Goal: Information Seeking & Learning: Learn about a topic

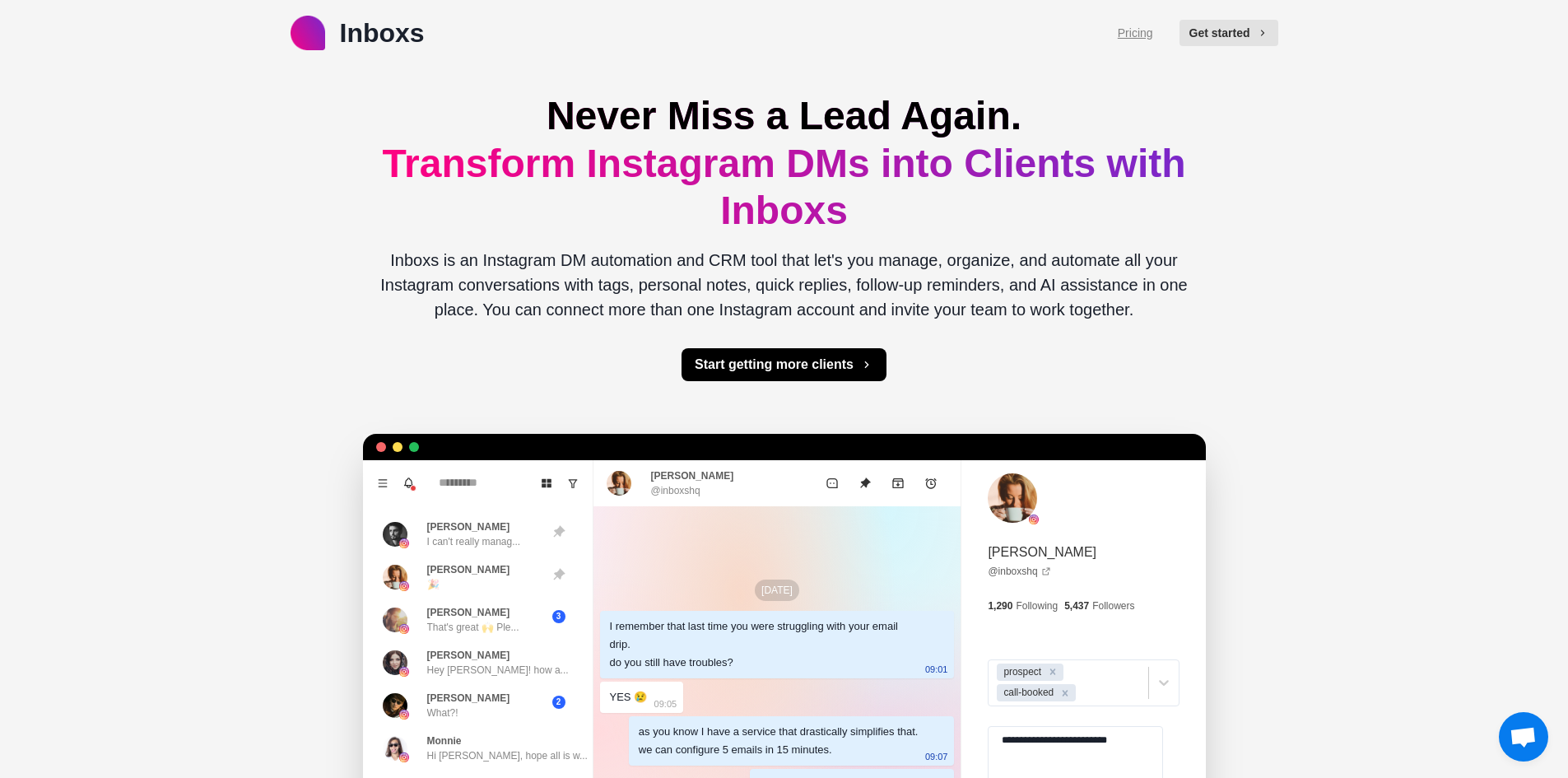
click at [1147, 26] on link "Pricing" at bounding box center [1136, 33] width 35 height 18
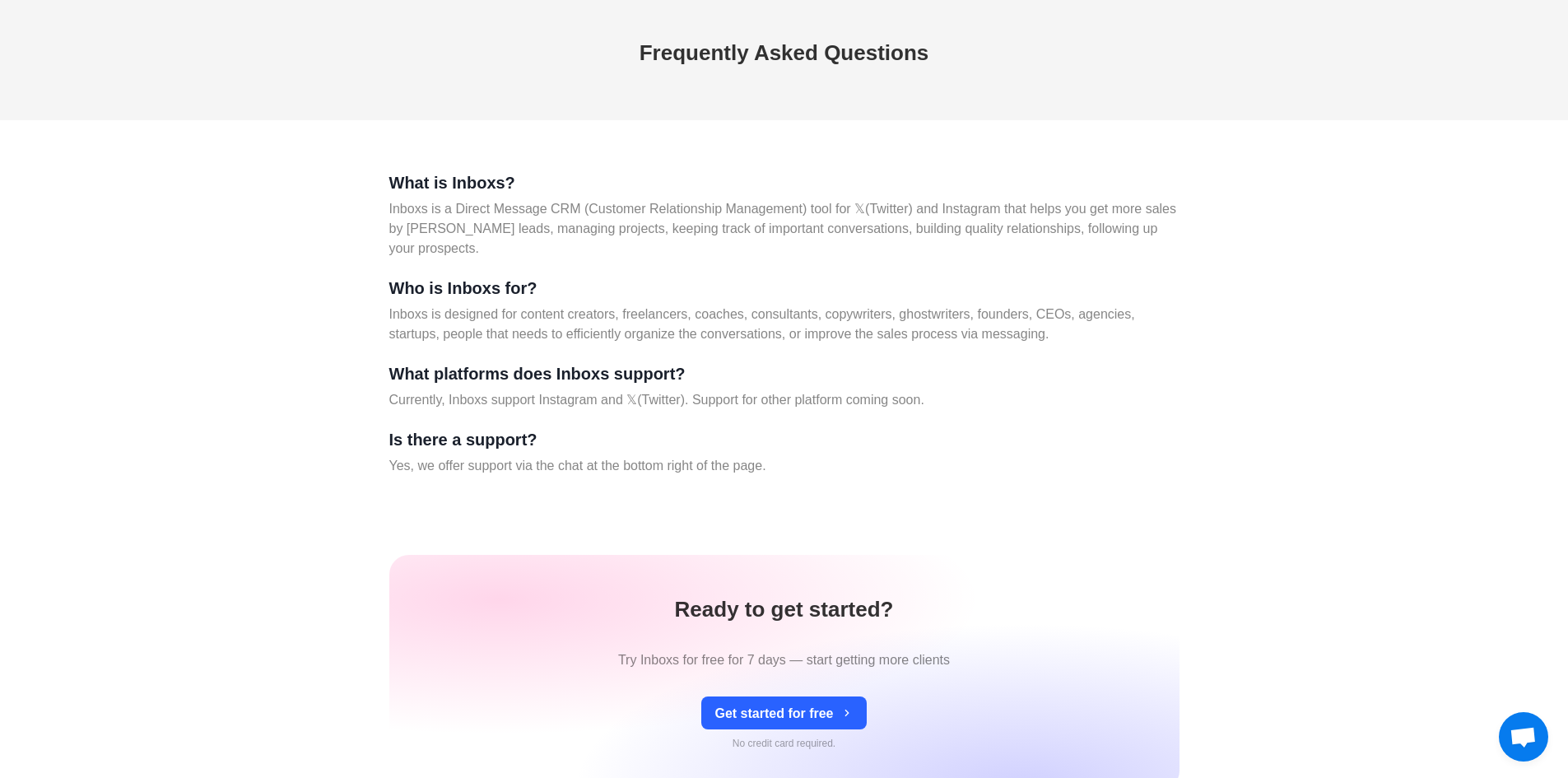
scroll to position [6522, 0]
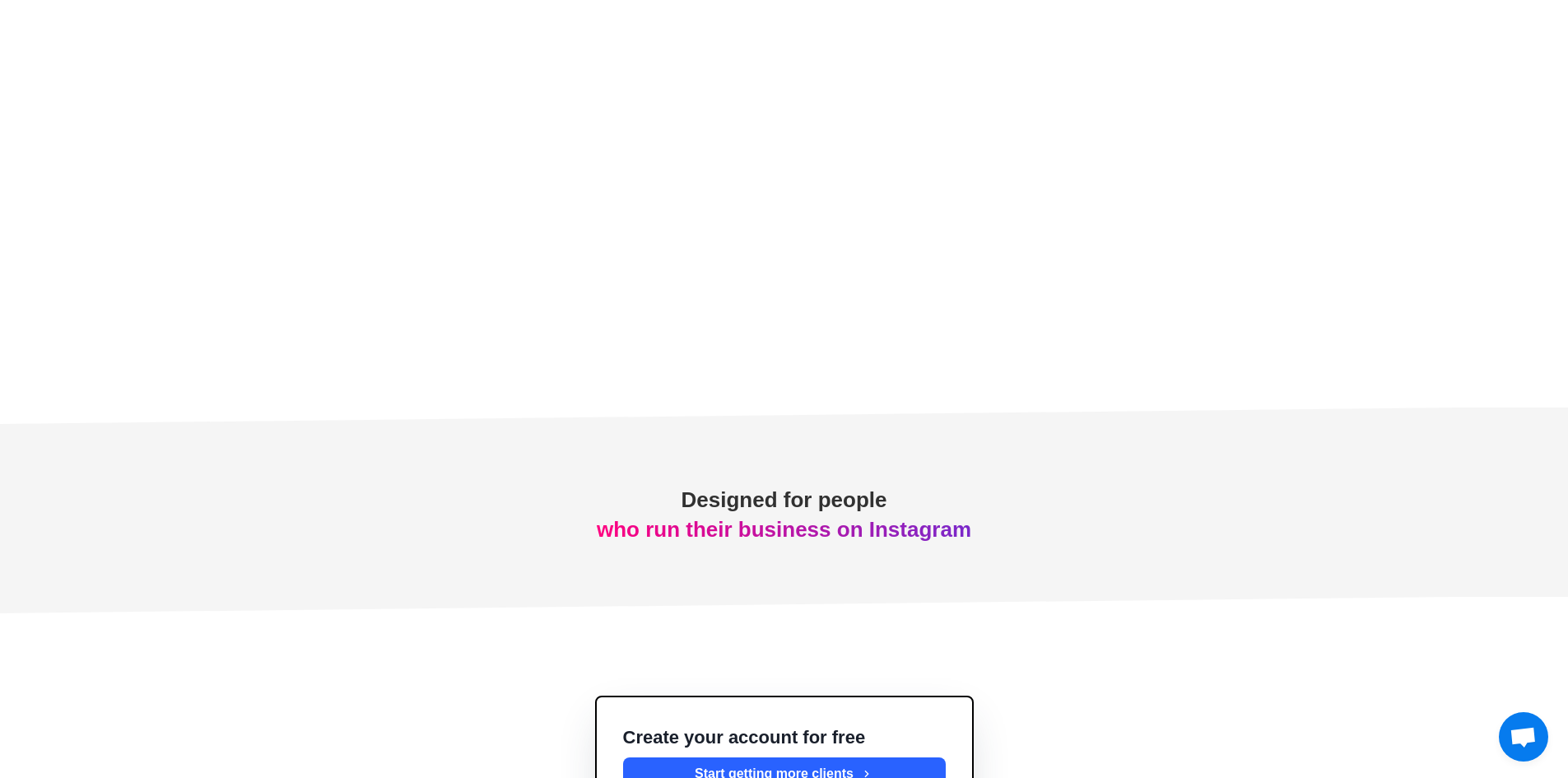
type textarea "*"
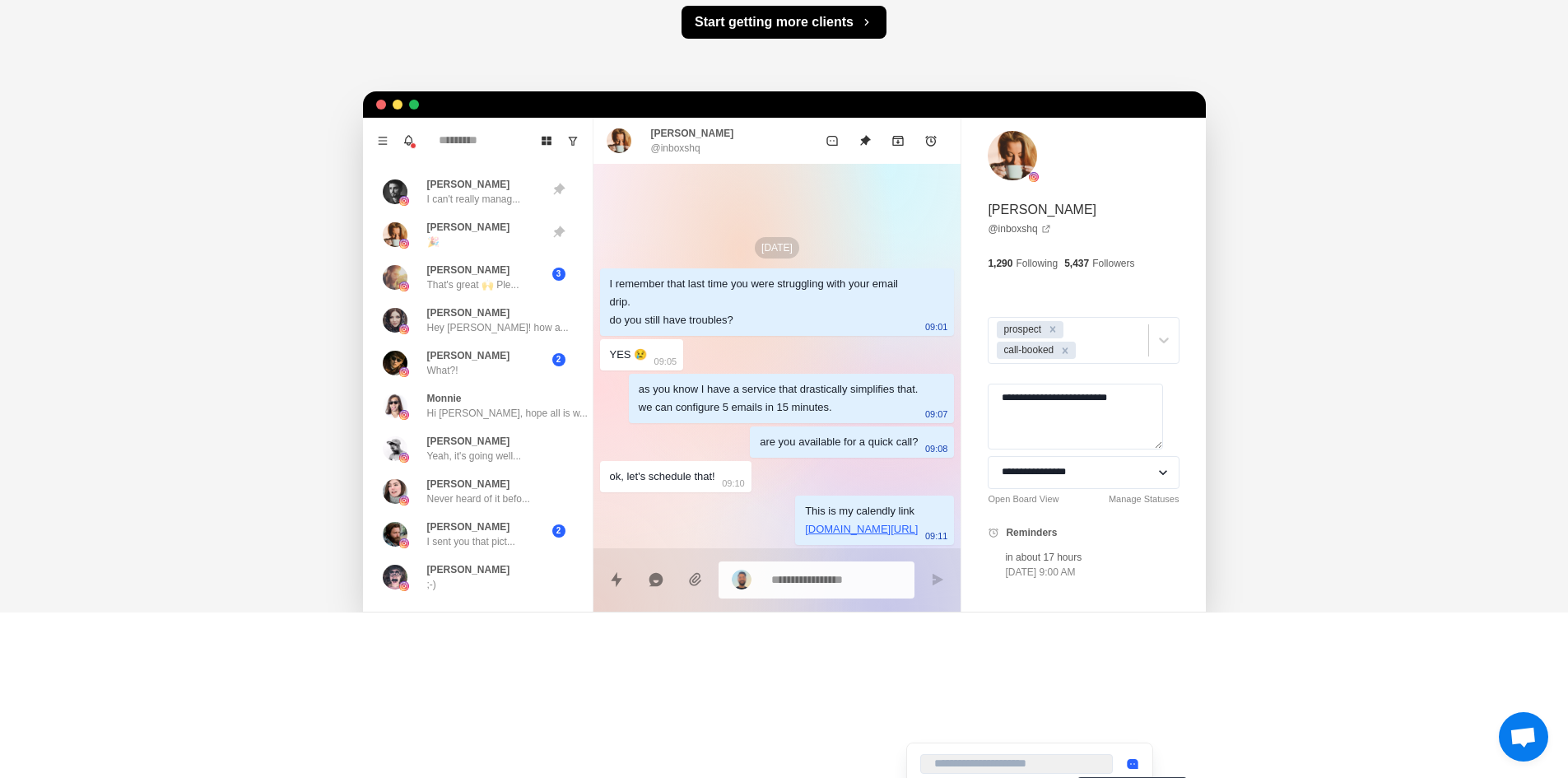
scroll to position [0, 0]
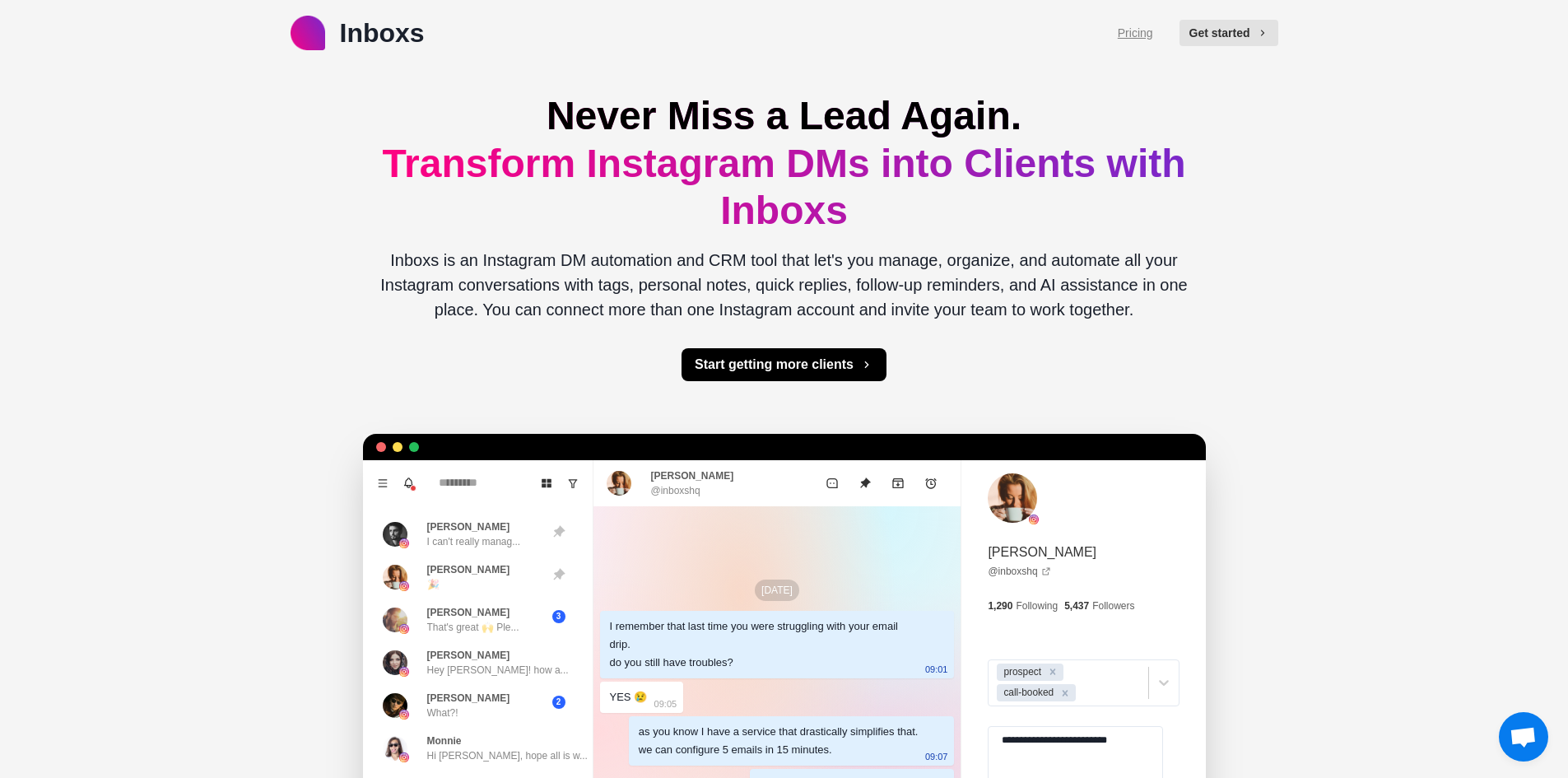
click at [1140, 28] on link "Pricing" at bounding box center [1136, 33] width 35 height 18
